Goal: Task Accomplishment & Management: Complete application form

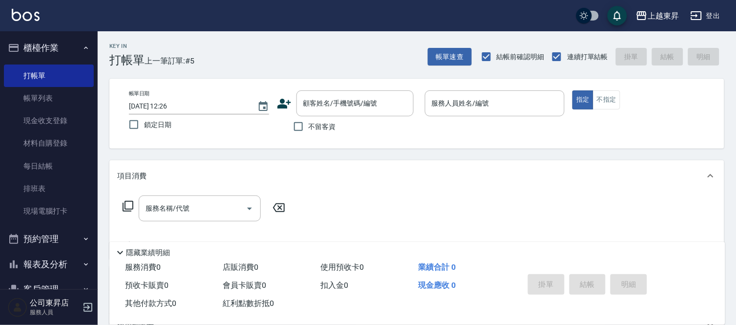
drag, startPoint x: 0, startPoint y: 0, endPoint x: 491, endPoint y: 196, distance: 528.3
click at [491, 196] on div "服務名稱/代號 服務名稱/代號" at bounding box center [416, 225] width 615 height 67
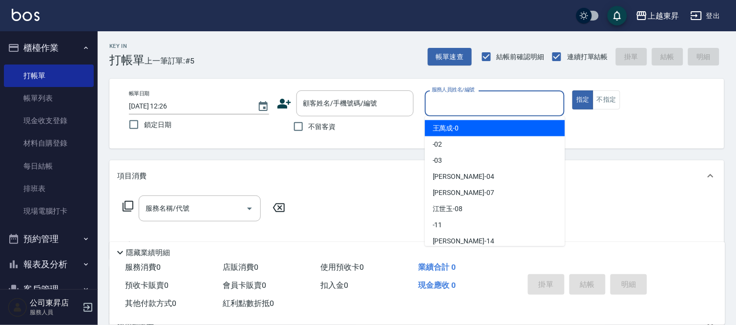
drag, startPoint x: 450, startPoint y: 99, endPoint x: 448, endPoint y: 116, distance: 16.8
click at [451, 101] on input "服務人員姓名/編號" at bounding box center [495, 103] width 131 height 17
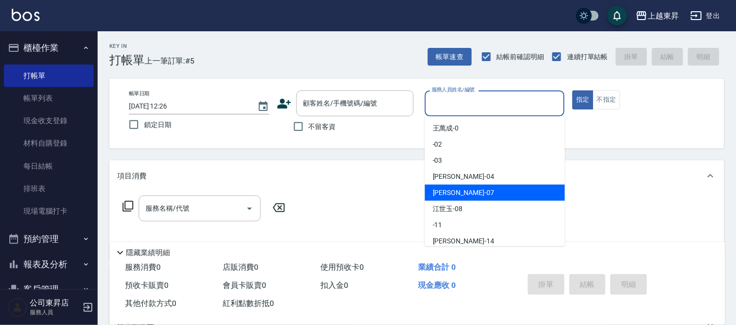
click at [445, 193] on span "[PERSON_NAME] -07" at bounding box center [464, 193] width 62 height 10
type input "榮松-07"
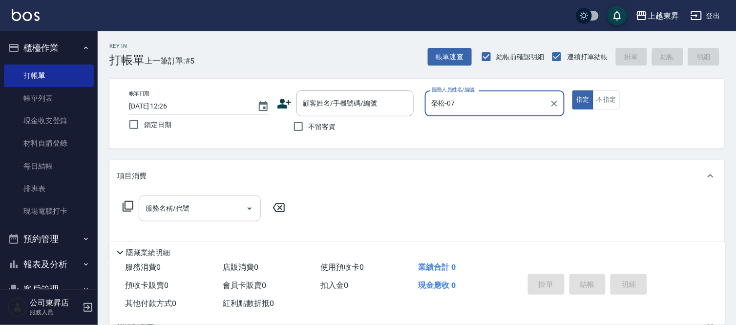
click at [204, 208] on input "服務名稱/代號" at bounding box center [192, 208] width 99 height 17
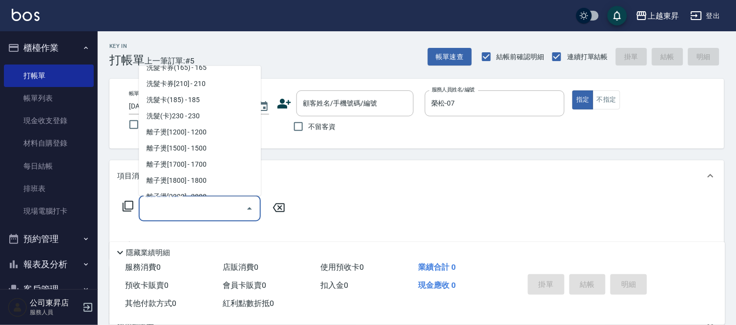
scroll to position [271, 0]
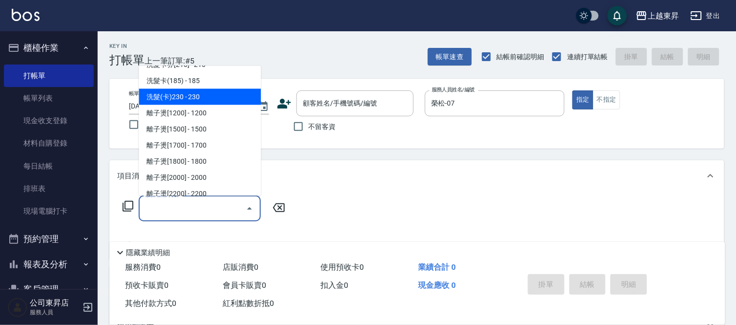
click at [202, 95] on span "洗髮(卡)230 - 230" at bounding box center [200, 97] width 122 height 16
type input "洗髮(卡)230(224)"
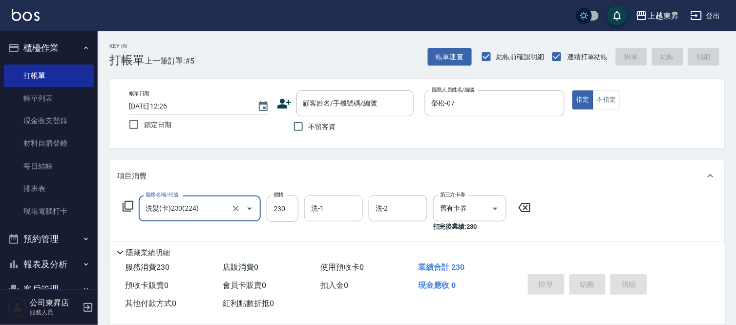
click at [330, 208] on input "洗-1" at bounding box center [334, 208] width 50 height 17
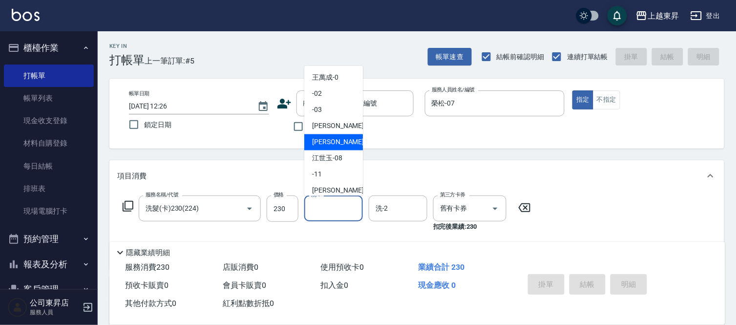
drag, startPoint x: 320, startPoint y: 143, endPoint x: 313, endPoint y: 142, distance: 6.9
click at [320, 143] on span "[PERSON_NAME] -07" at bounding box center [343, 142] width 62 height 10
type input "榮松-07"
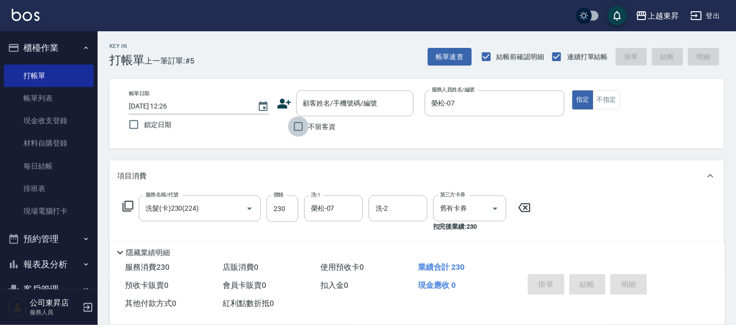
drag, startPoint x: 299, startPoint y: 127, endPoint x: 341, endPoint y: 178, distance: 65.9
click at [299, 128] on input "不留客資" at bounding box center [298, 126] width 21 height 21
checkbox input "true"
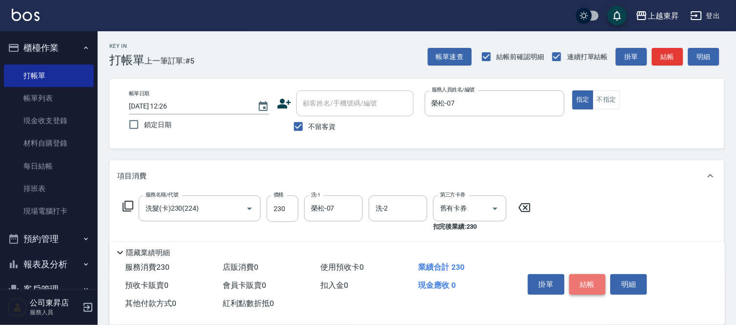
click at [589, 281] on button "結帳" at bounding box center [588, 284] width 37 height 21
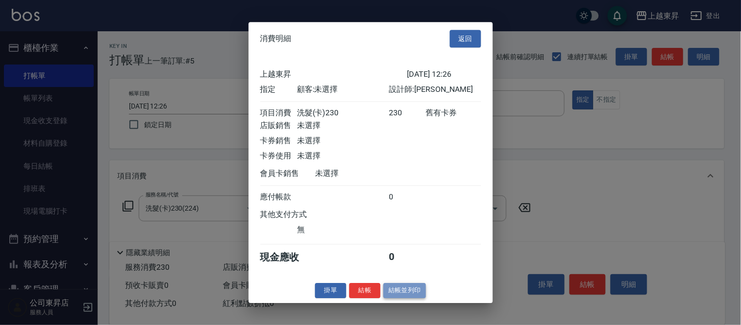
click at [405, 293] on button "結帳並列印" at bounding box center [405, 290] width 43 height 15
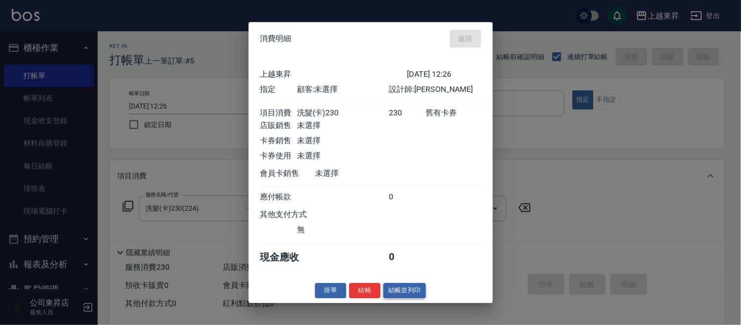
type input "[DATE] 14:05"
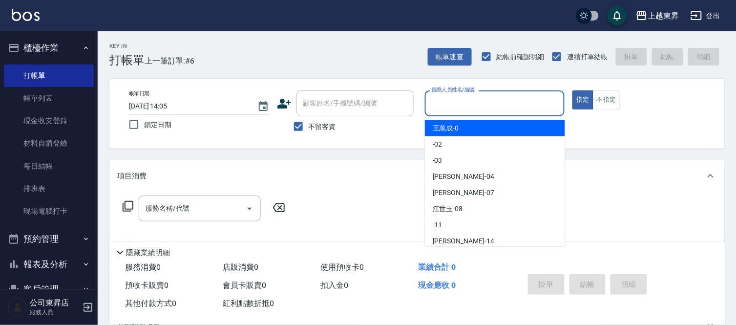
click at [454, 100] on input "服務人員姓名/編號" at bounding box center [495, 103] width 131 height 17
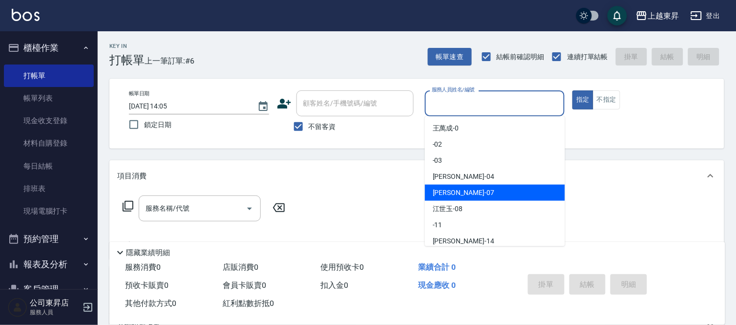
click at [446, 189] on span "[PERSON_NAME] -07" at bounding box center [464, 193] width 62 height 10
type input "榮松-07"
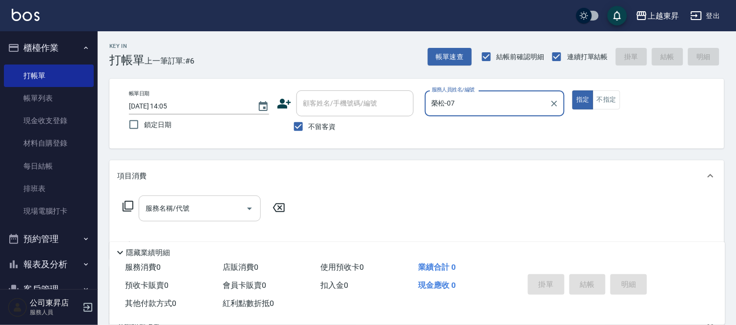
click at [199, 206] on input "服務名稱/代號" at bounding box center [192, 208] width 99 height 17
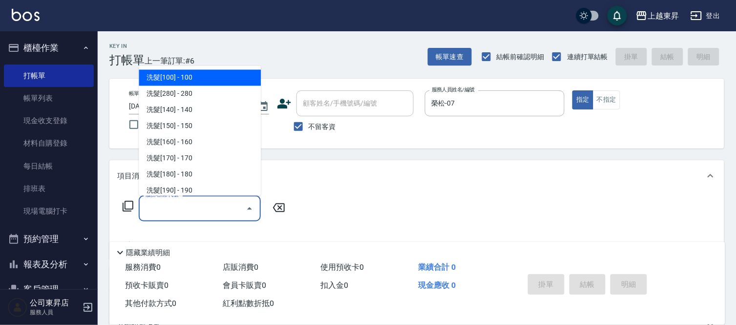
click at [197, 75] on span "洗髮[100] - 100" at bounding box center [200, 78] width 122 height 16
type input "洗髮[100](201)"
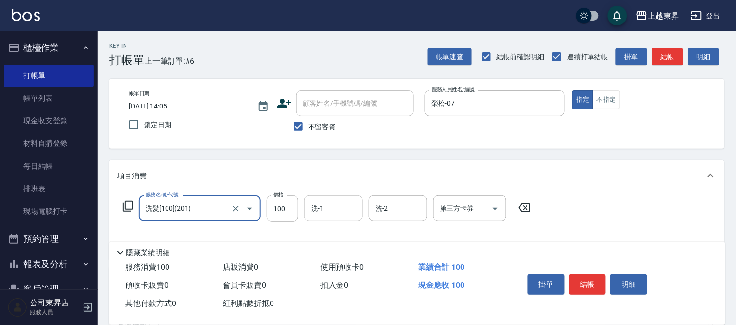
click at [324, 208] on input "洗-1" at bounding box center [334, 208] width 50 height 17
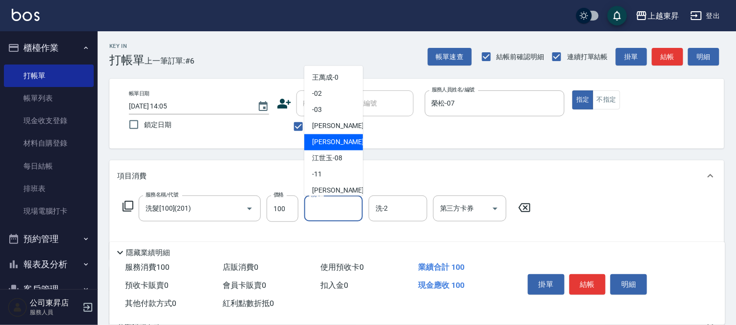
drag, startPoint x: 322, startPoint y: 143, endPoint x: 207, endPoint y: 194, distance: 125.3
click at [322, 142] on span "[PERSON_NAME] -07" at bounding box center [343, 142] width 62 height 10
type input "榮松-07"
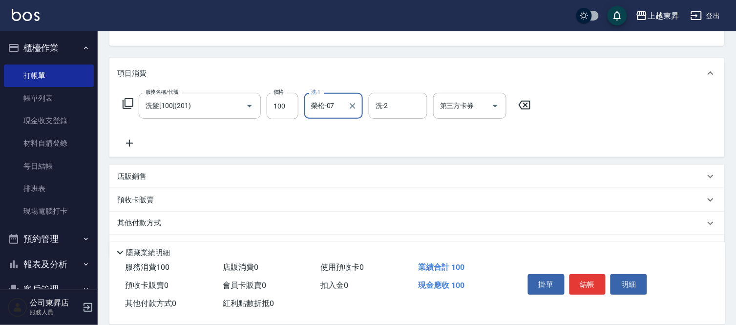
scroll to position [108, 0]
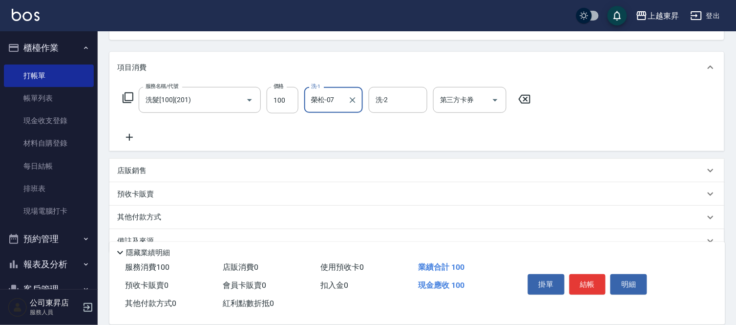
drag, startPoint x: 129, startPoint y: 137, endPoint x: 130, endPoint y: 143, distance: 5.5
click at [130, 143] on icon at bounding box center [129, 137] width 24 height 12
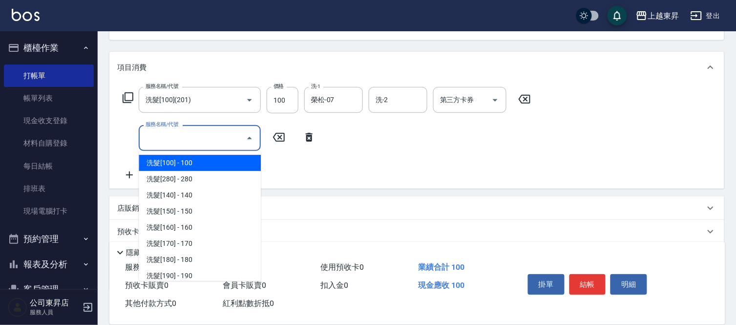
click at [151, 139] on input "服務名稱/代號" at bounding box center [192, 137] width 99 height 17
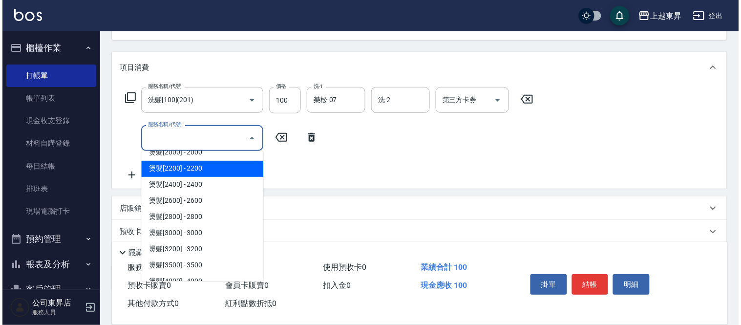
scroll to position [651, 0]
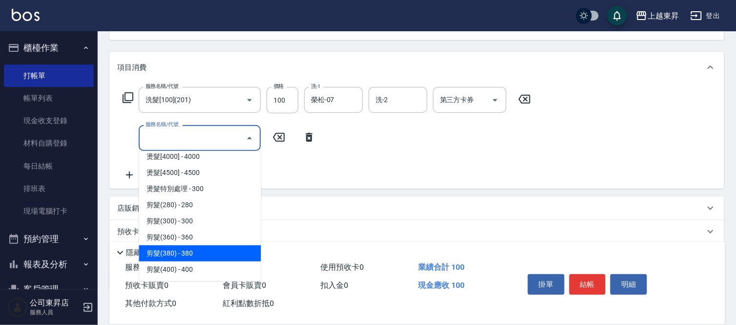
click at [194, 249] on span "剪髮(380) - 380" at bounding box center [200, 253] width 122 height 16
type input "剪髮(380)(404)"
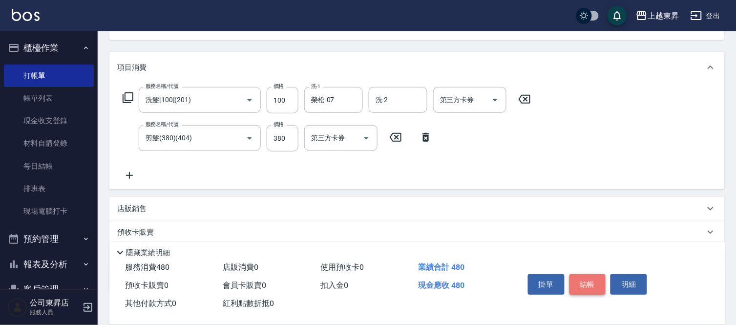
click at [582, 279] on button "結帳" at bounding box center [588, 284] width 37 height 21
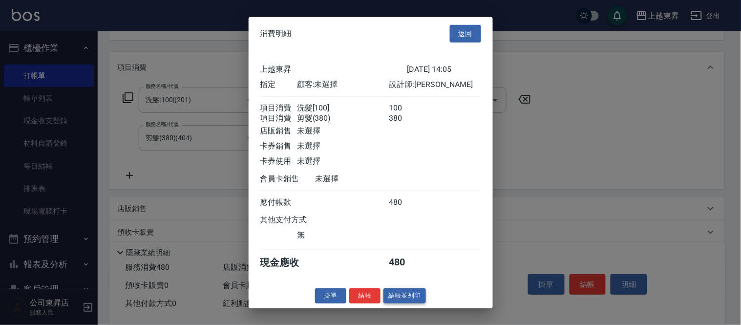
click at [412, 298] on button "結帳並列印" at bounding box center [405, 295] width 43 height 15
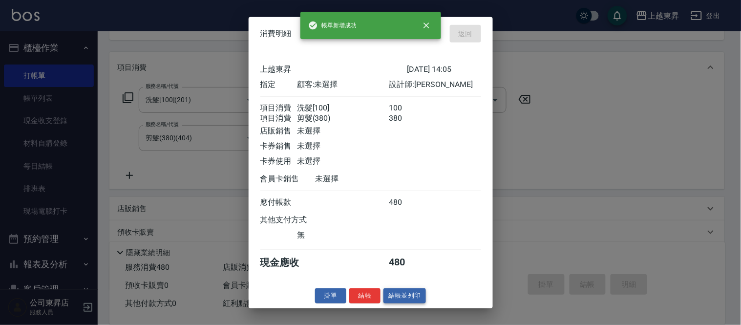
type input "[DATE] 14:06"
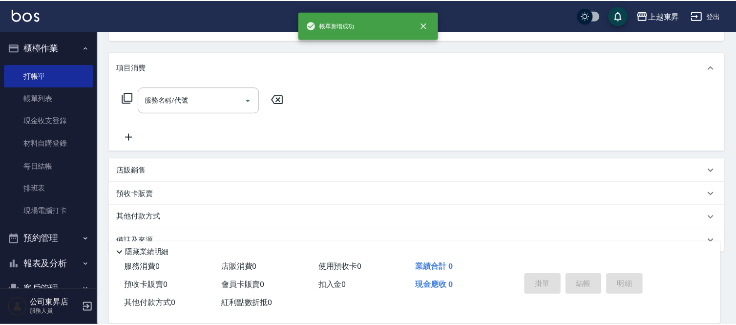
scroll to position [95, 0]
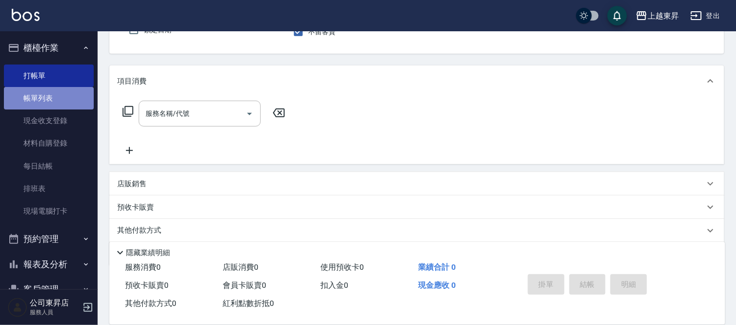
click at [64, 100] on link "帳單列表" at bounding box center [49, 98] width 90 height 22
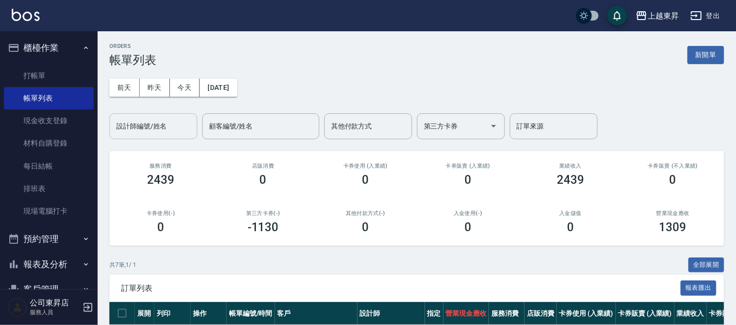
click at [132, 125] on input "設計師編號/姓名" at bounding box center [153, 126] width 79 height 17
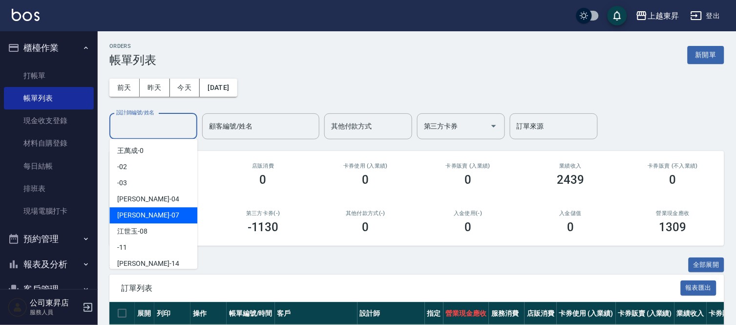
click at [125, 217] on span "[PERSON_NAME] -07" at bounding box center [148, 215] width 62 height 10
type input "榮松-07"
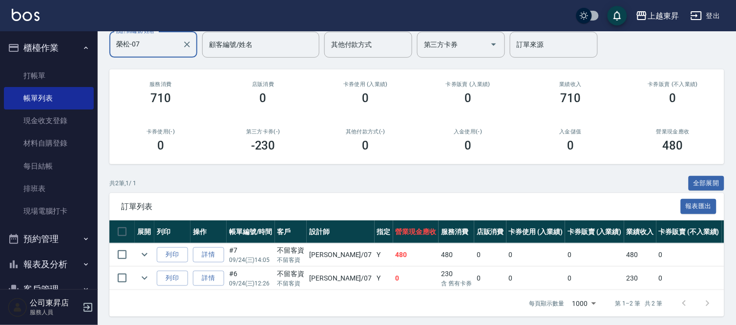
scroll to position [93, 0]
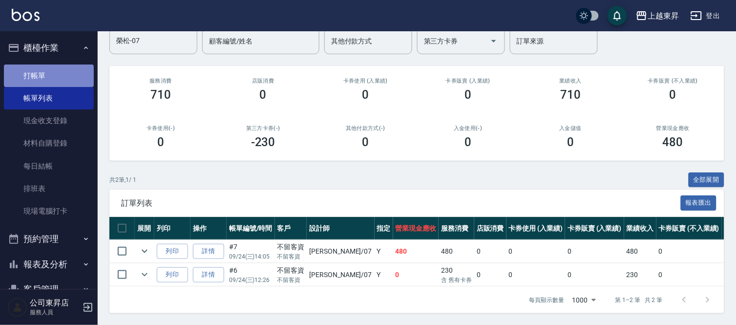
click at [52, 73] on link "打帳單" at bounding box center [49, 76] width 90 height 22
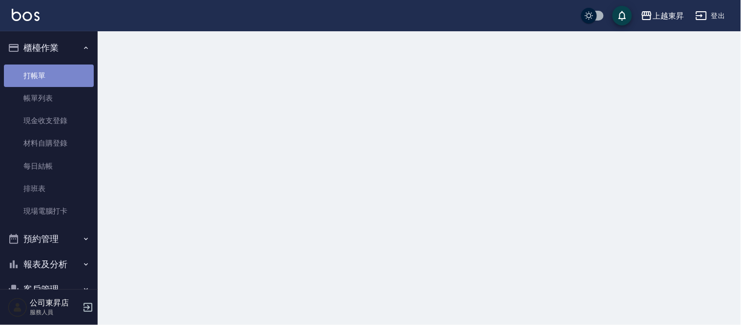
click at [52, 71] on link "打帳單" at bounding box center [49, 76] width 90 height 22
